Goal: Task Accomplishment & Management: Manage account settings

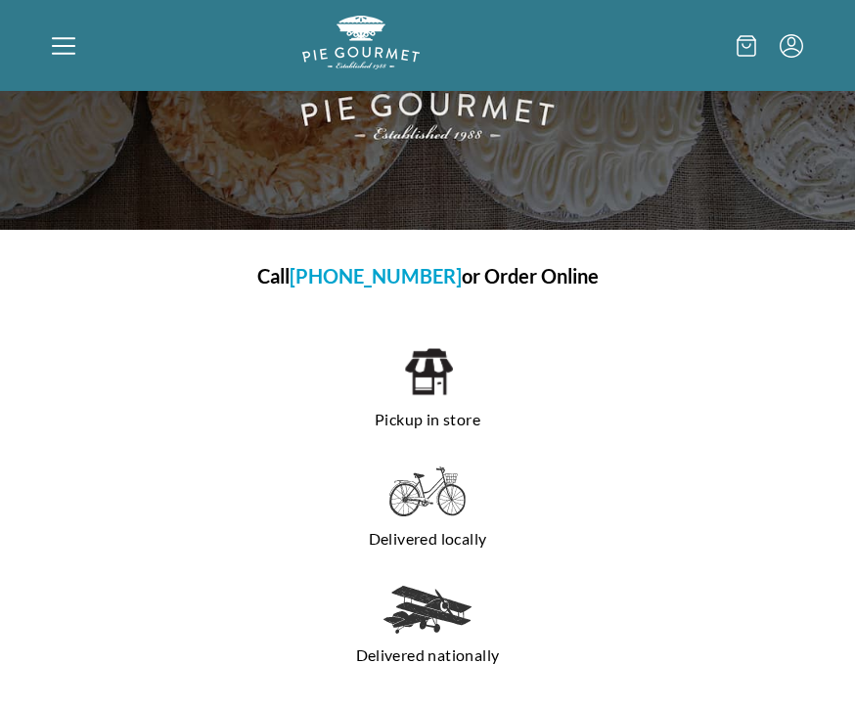
scroll to position [160, 0]
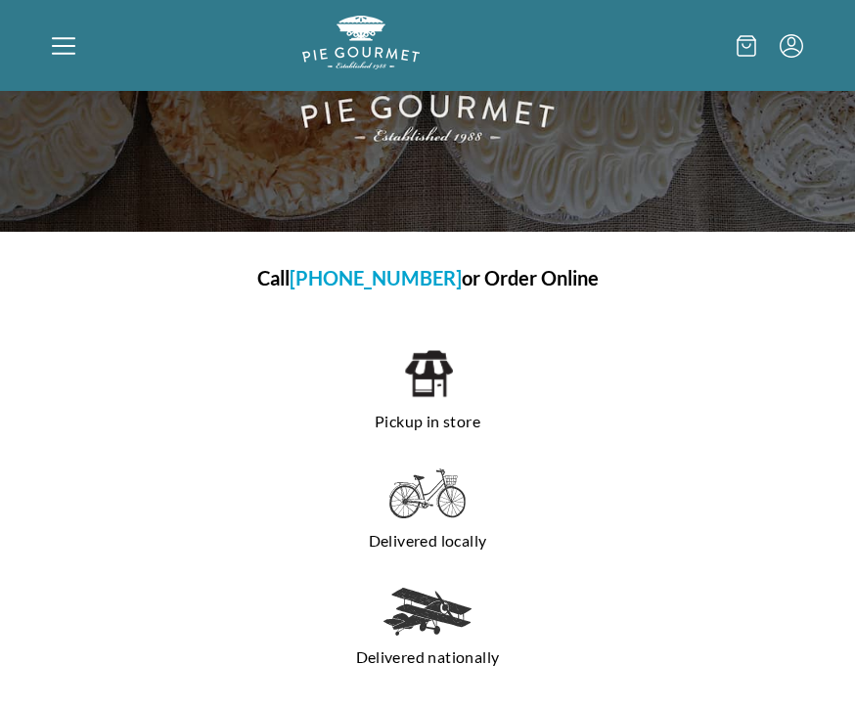
click at [437, 400] on img at bounding box center [428, 373] width 50 height 53
click at [555, 275] on h1 "Call [PHONE_NUMBER] or Order Online" at bounding box center [427, 277] width 720 height 29
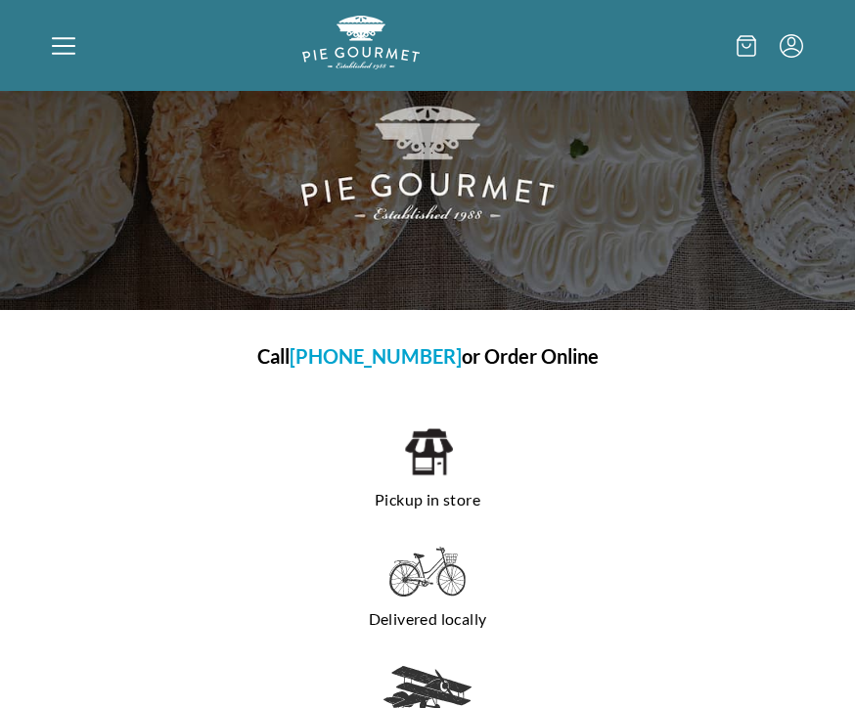
scroll to position [0, 0]
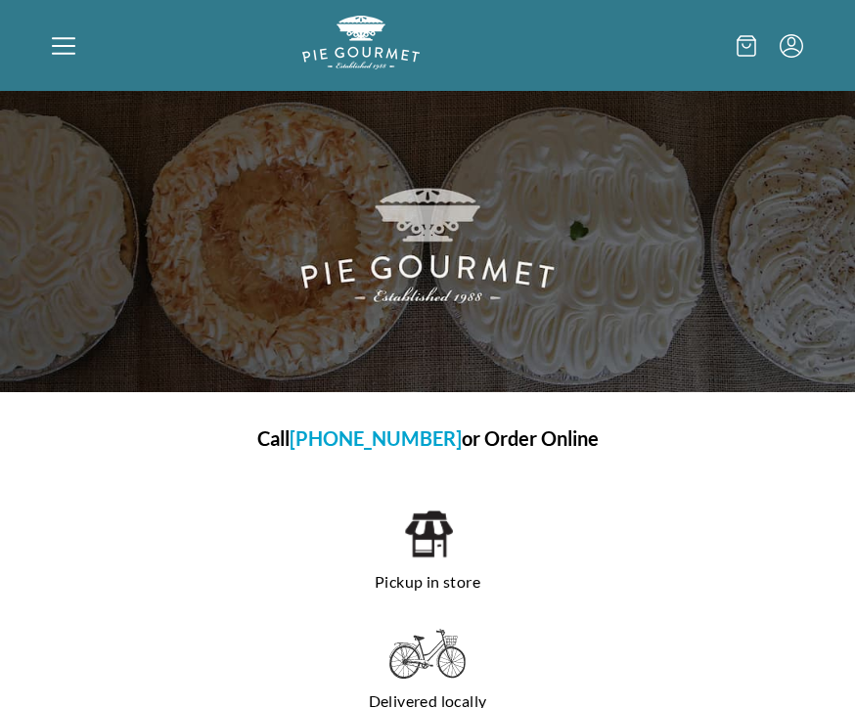
click at [81, 48] on div at bounding box center [177, 46] width 250 height 60
click at [62, 55] on icon at bounding box center [63, 45] width 23 height 23
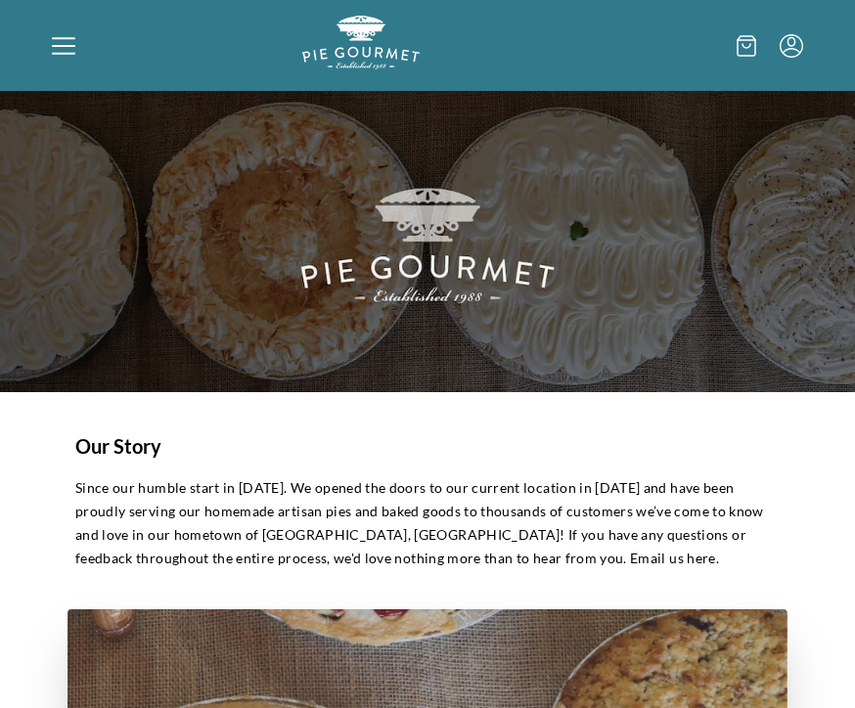
click at [59, 45] on div "Home Shop" at bounding box center [427, 354] width 855 height 708
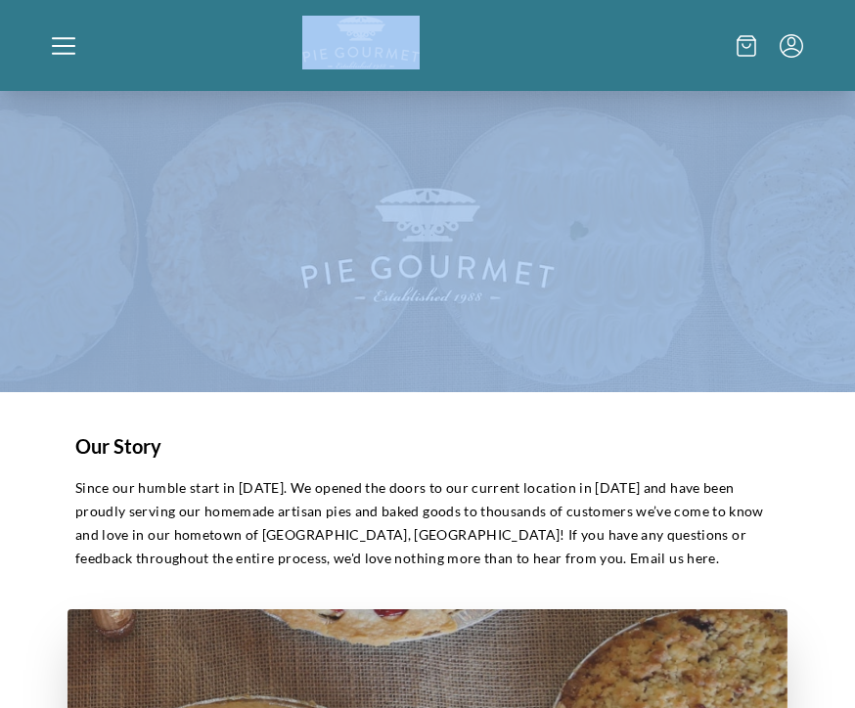
click at [81, 55] on div at bounding box center [177, 46] width 250 height 60
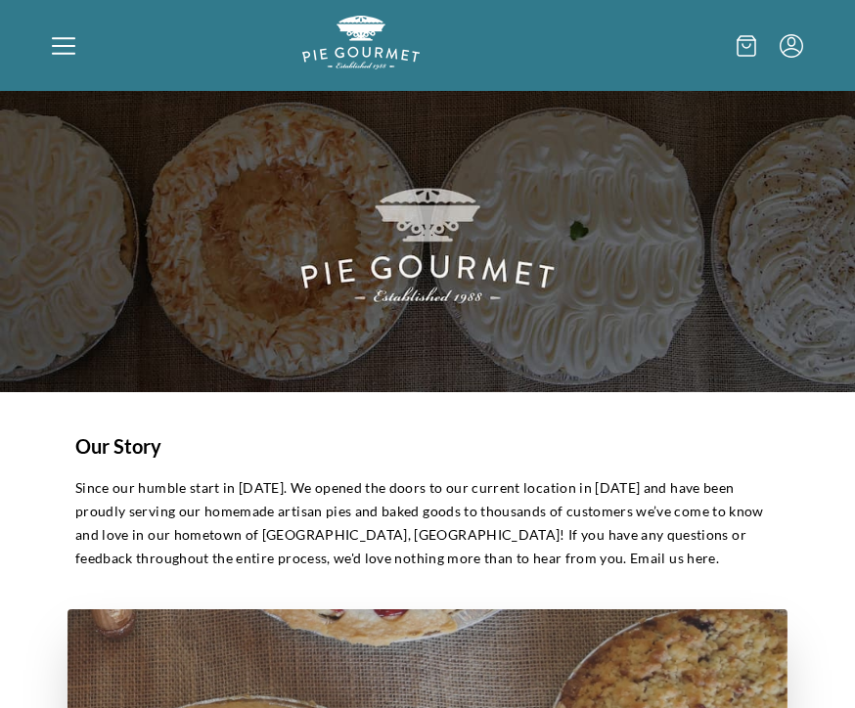
click at [43, 44] on div "Home Shop" at bounding box center [427, 354] width 855 height 708
click at [747, 45] on icon at bounding box center [746, 46] width 20 height 22
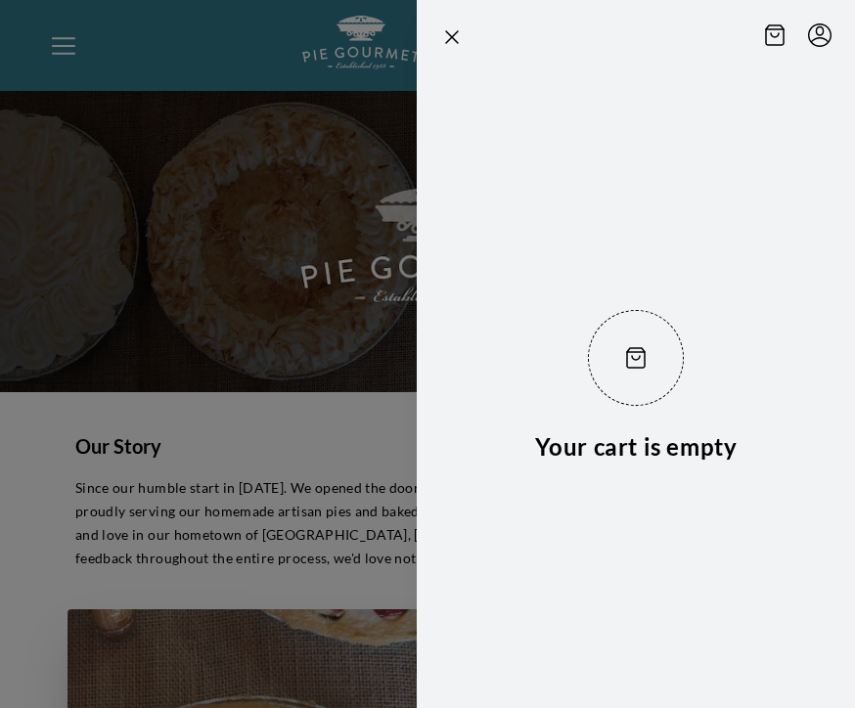
click at [827, 39] on icon "Menu" at bounding box center [819, 34] width 23 height 23
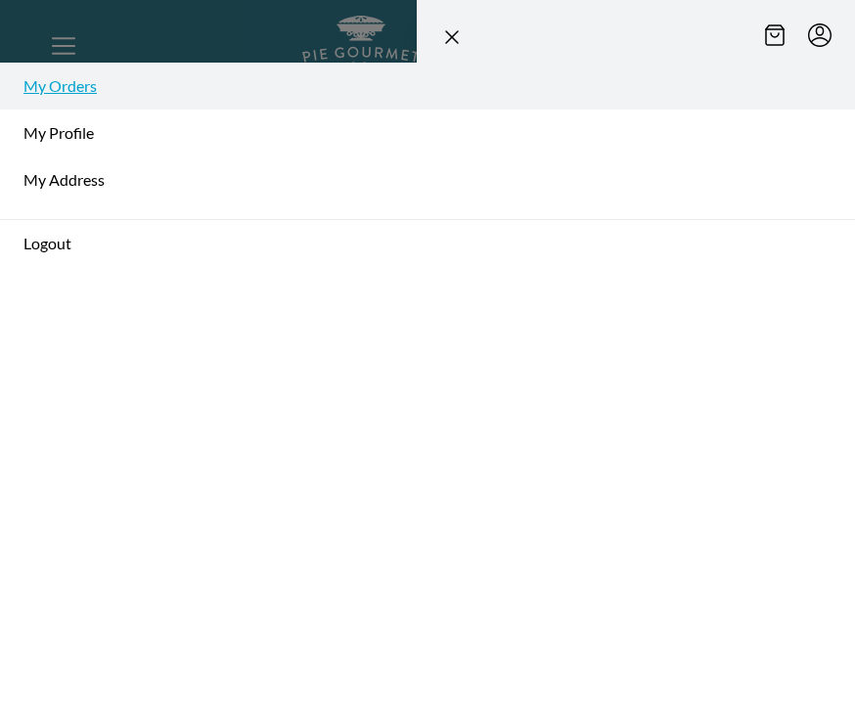
click at [93, 89] on link "My Orders" at bounding box center [427, 86] width 855 height 47
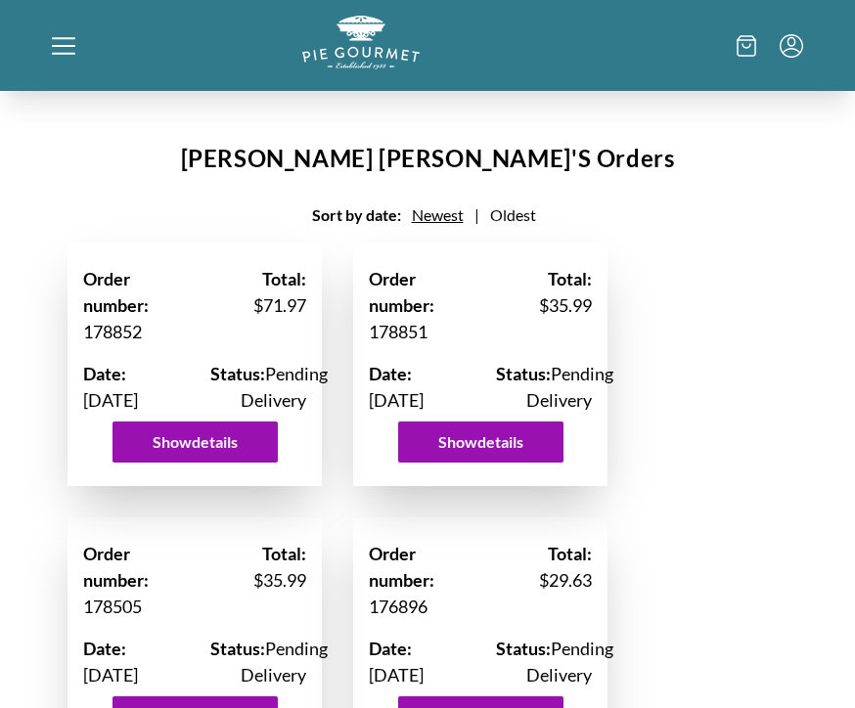
scroll to position [8, 0]
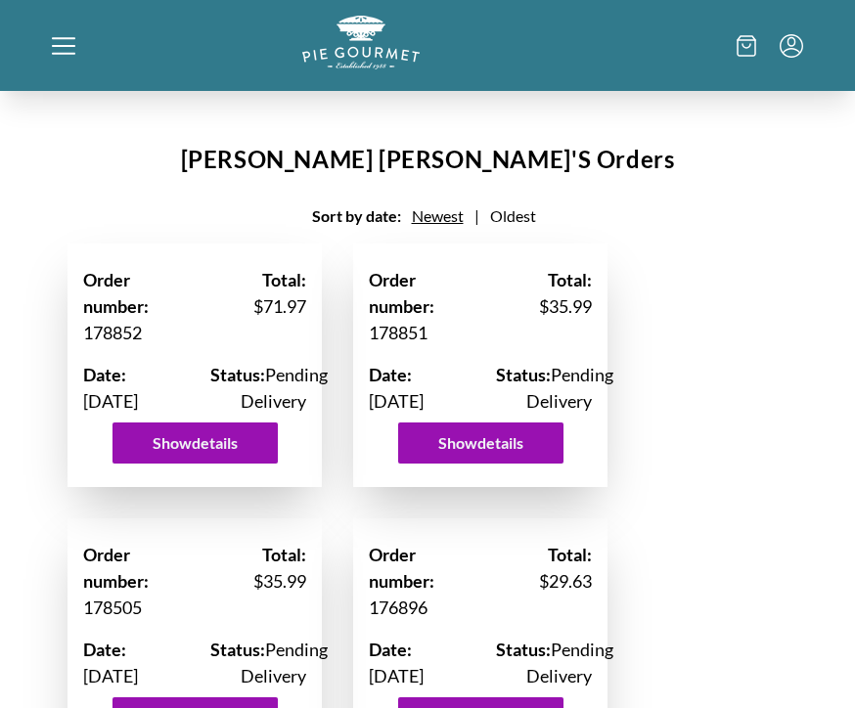
click at [64, 46] on icon at bounding box center [63, 45] width 23 height 2
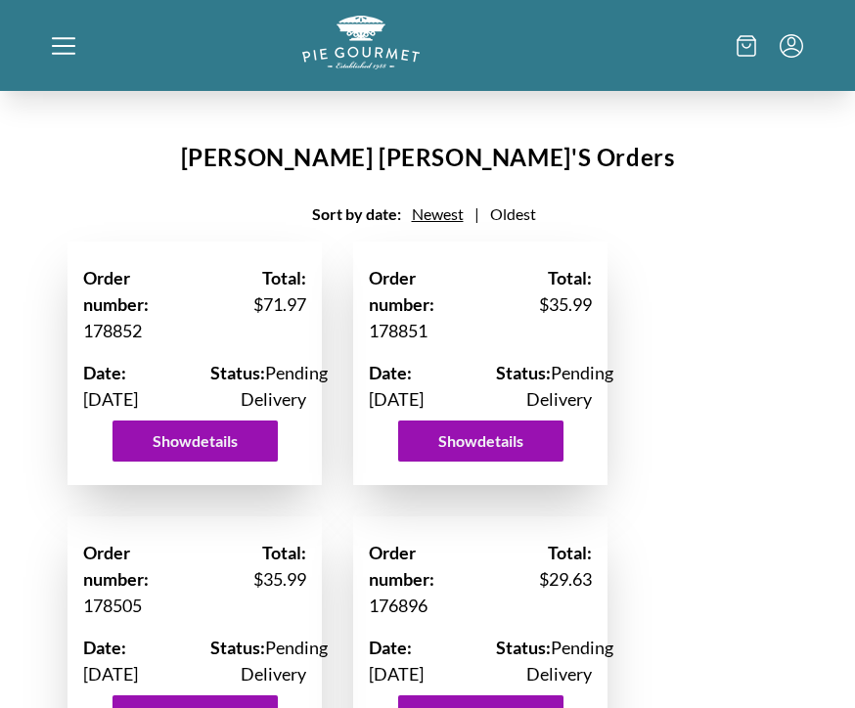
scroll to position [11, 0]
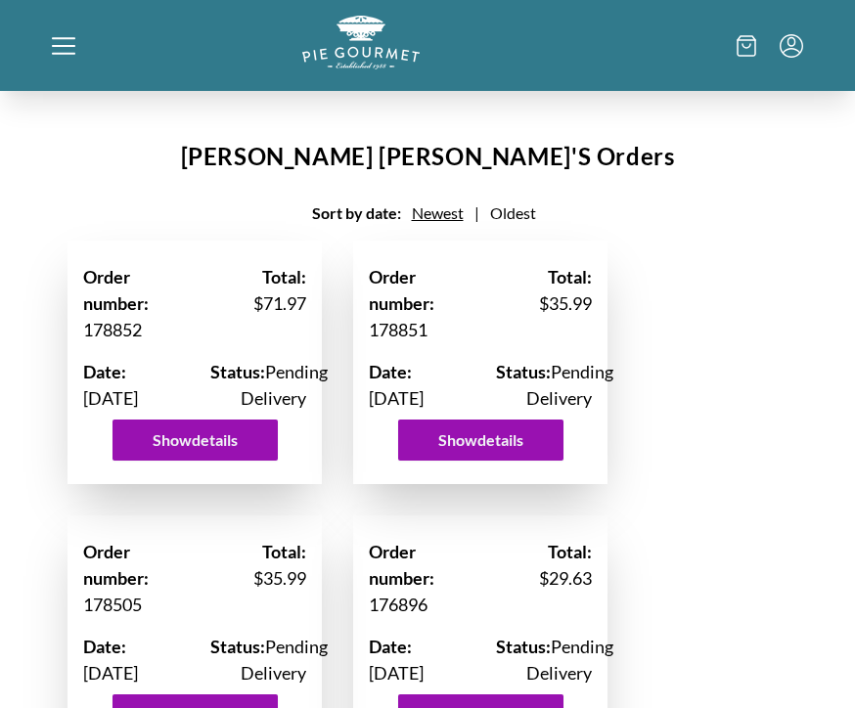
click at [61, 49] on div "Home Shop" at bounding box center [427, 354] width 855 height 708
click at [75, 48] on div at bounding box center [177, 46] width 250 height 60
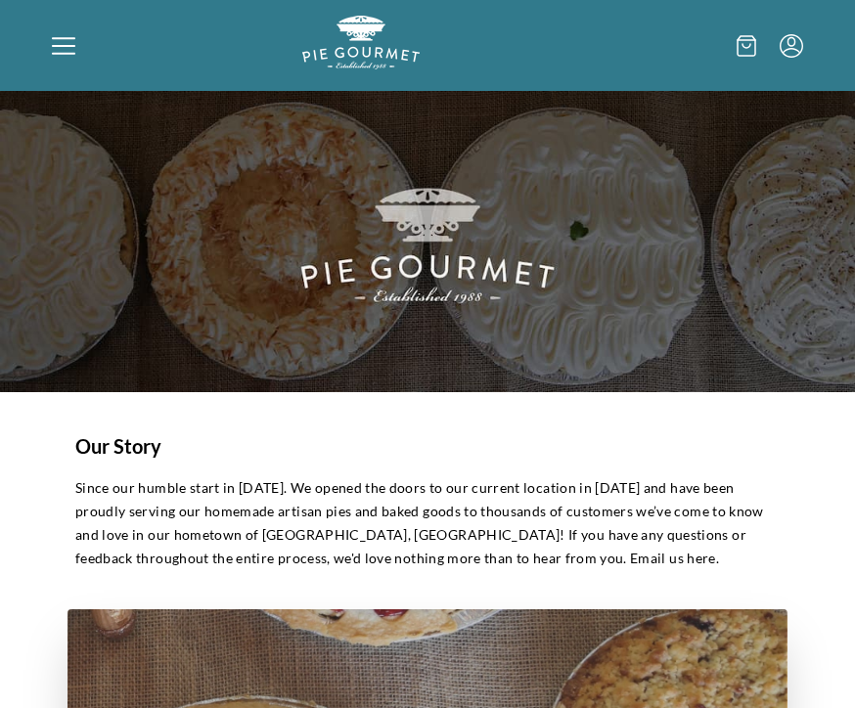
click at [67, 47] on div "Home Shop" at bounding box center [427, 354] width 855 height 708
click at [60, 47] on icon at bounding box center [63, 45] width 23 height 23
click at [55, 61] on div "Home Shop" at bounding box center [427, 354] width 855 height 708
click at [52, 66] on div at bounding box center [177, 46] width 250 height 60
click at [65, 54] on div "Home Shop" at bounding box center [427, 354] width 855 height 708
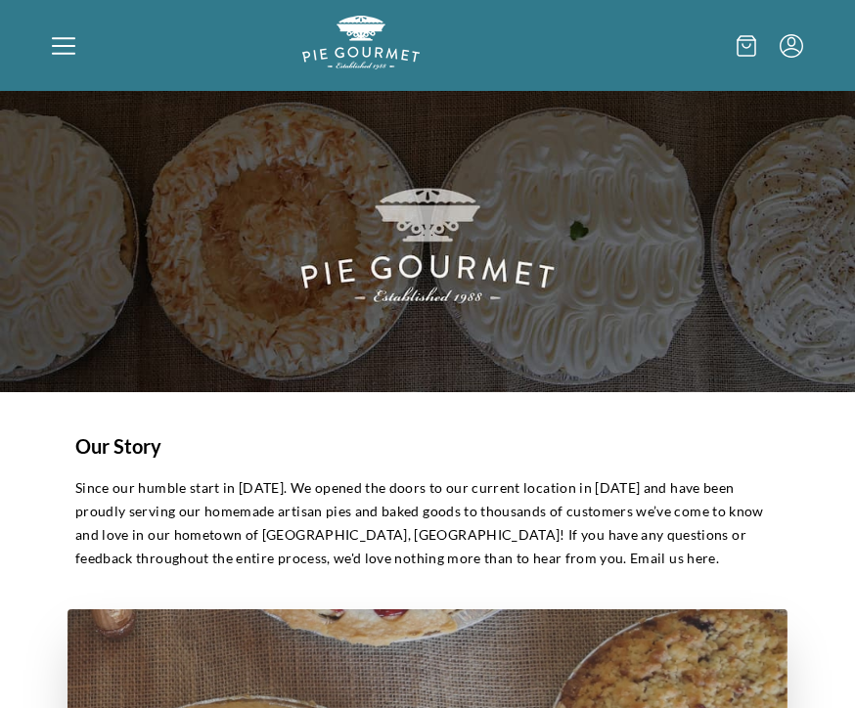
click at [74, 53] on icon at bounding box center [63, 53] width 23 height 2
